Goal: Task Accomplishment & Management: Manage account settings

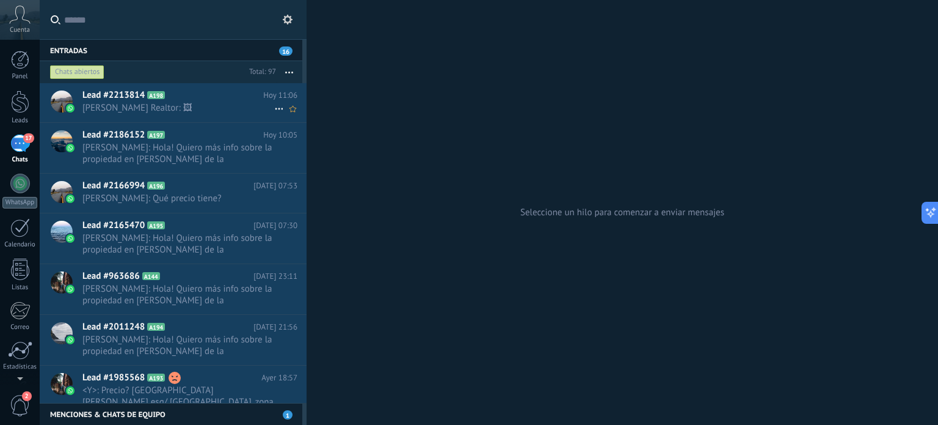
click at [166, 109] on span "[PERSON_NAME] Realtor: 🖼" at bounding box center [178, 108] width 192 height 12
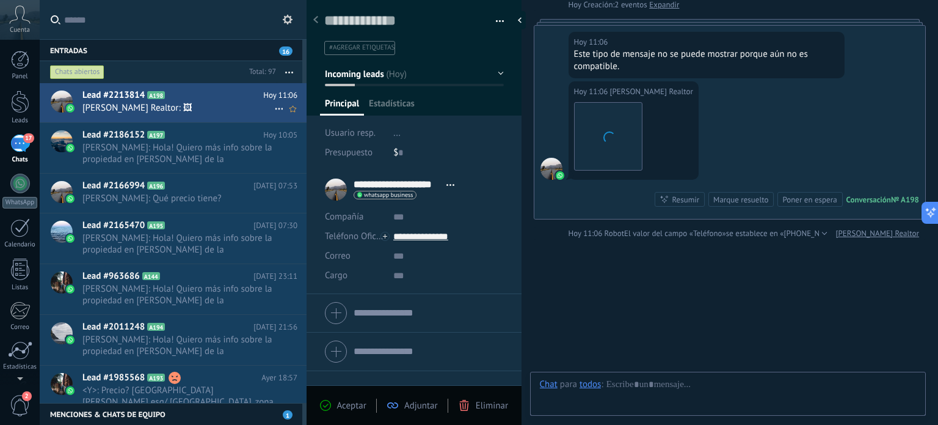
scroll to position [18, 0]
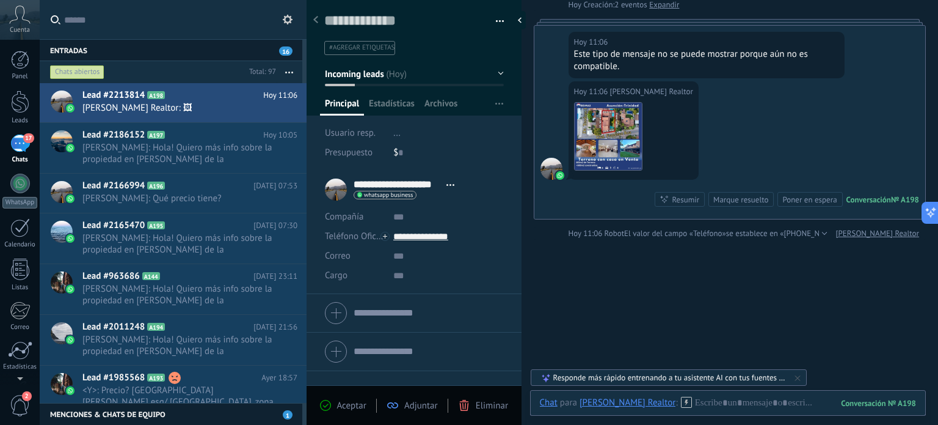
click at [376, 50] on span "#agregar etiquetas" at bounding box center [361, 47] width 65 height 9
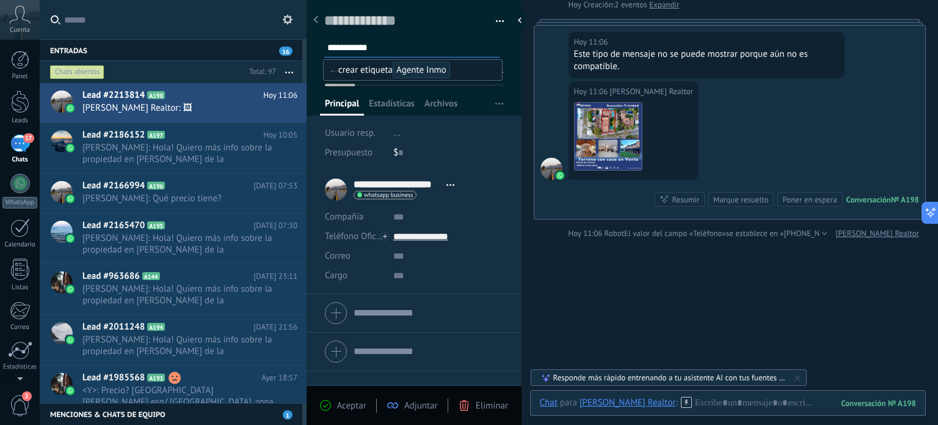
type input "**********"
click at [360, 73] on span "crear etiqueta Agente Inmo" at bounding box center [390, 70] width 120 height 12
click at [318, 18] on div at bounding box center [315, 21] width 17 height 24
